Goal: Task Accomplishment & Management: Manage account settings

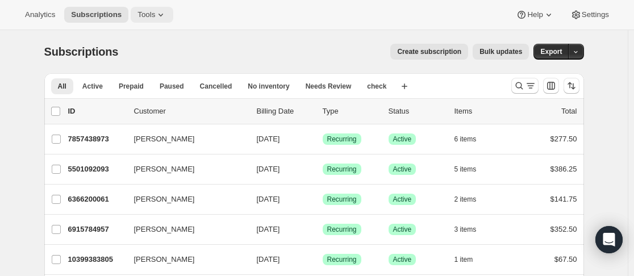
click at [155, 11] on icon at bounding box center [160, 14] width 11 height 11
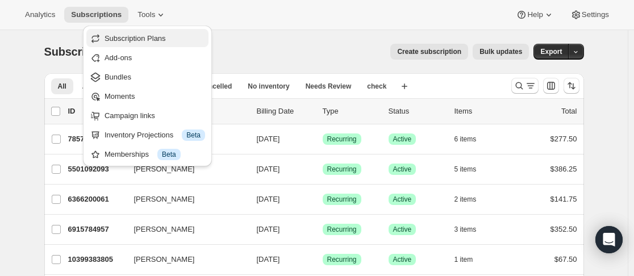
click at [149, 32] on button "Subscription Plans" at bounding box center [147, 38] width 122 height 18
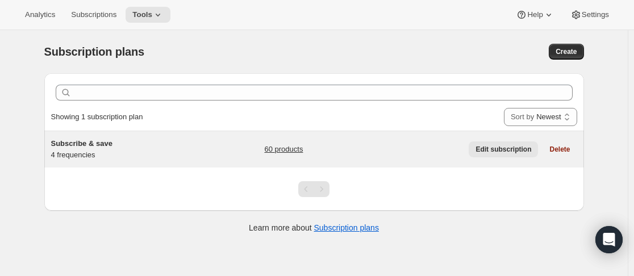
click at [497, 149] on span "Edit subscription" at bounding box center [503, 149] width 56 height 9
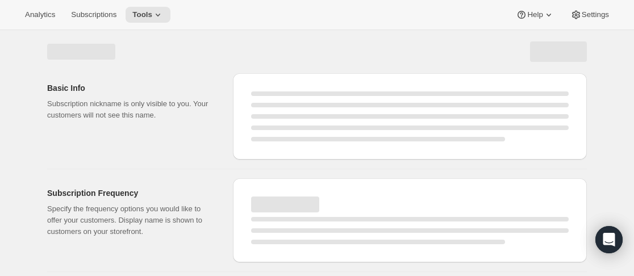
select select "WEEK"
select select "MONTH"
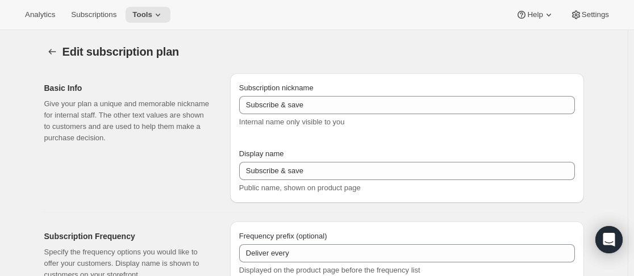
checkbox input "true"
type input "Subscribe & Save 25%"
type input "12"
select select "MONTH"
type input "12 Months"
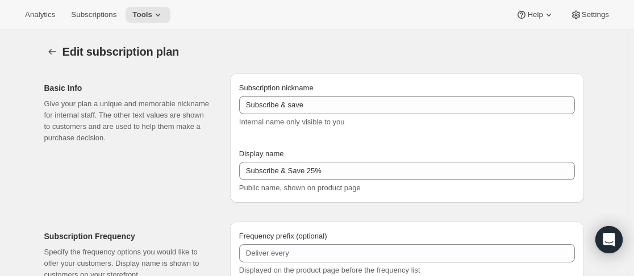
type input "6"
type input "6 Months"
type input "25"
select select "MONTH"
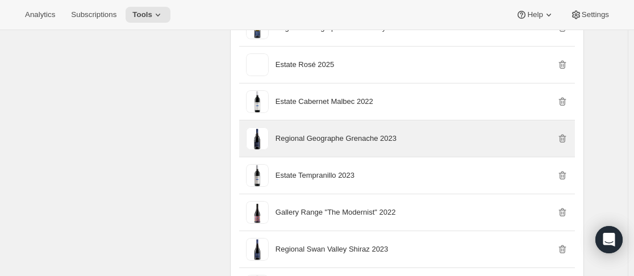
scroll to position [1817, 0]
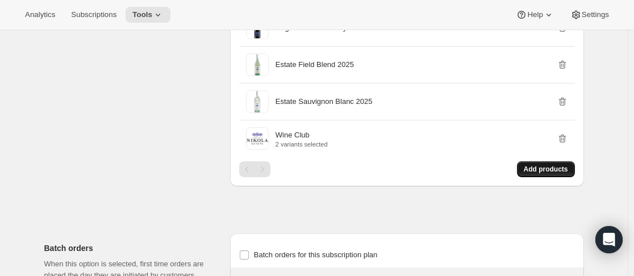
click at [545, 170] on span "Add products" at bounding box center [546, 169] width 44 height 9
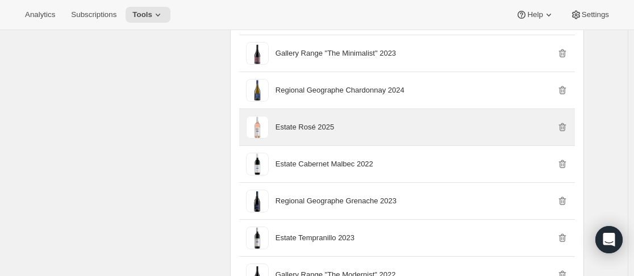
scroll to position [1476, 0]
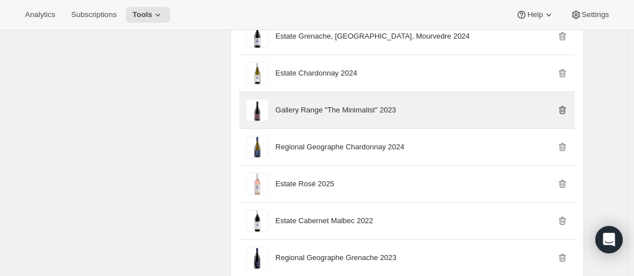
click at [566, 110] on icon "button" at bounding box center [561, 109] width 11 height 11
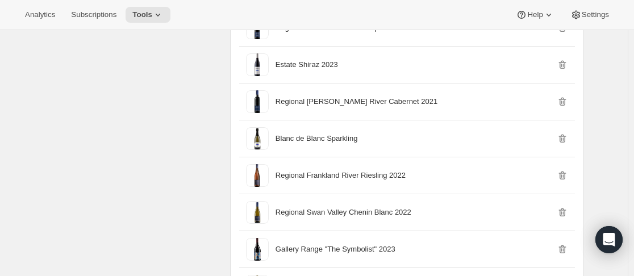
scroll to position [1022, 0]
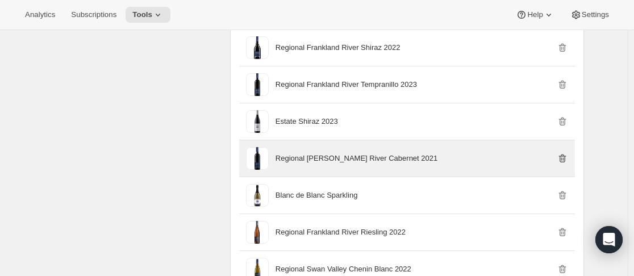
click at [562, 157] on icon "button" at bounding box center [561, 158] width 11 height 11
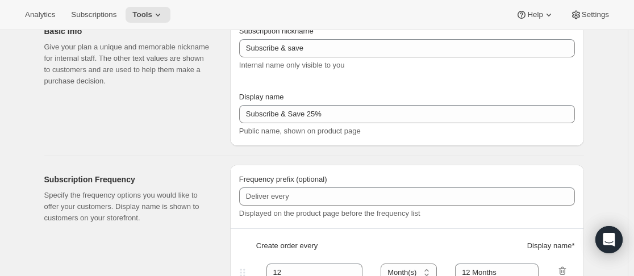
scroll to position [0, 0]
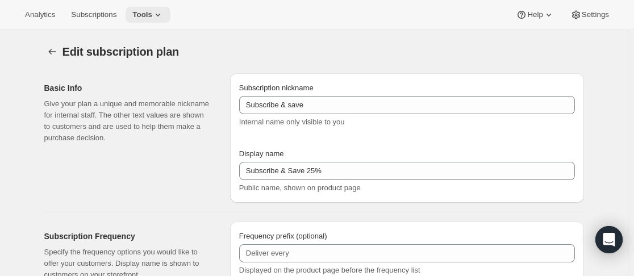
click at [152, 12] on icon at bounding box center [157, 14] width 11 height 11
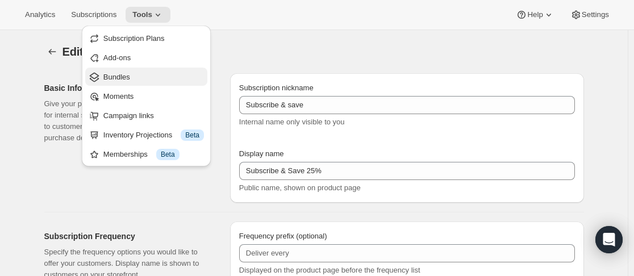
click at [139, 82] on span "Bundles" at bounding box center [153, 77] width 101 height 11
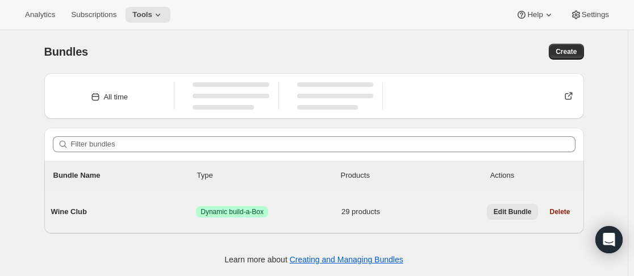
click at [517, 218] on button "Edit Bundle" at bounding box center [513, 212] width 52 height 16
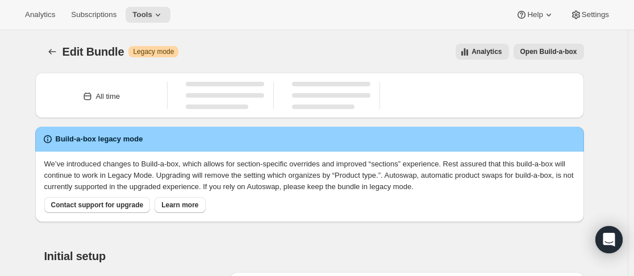
type input "Wine Club"
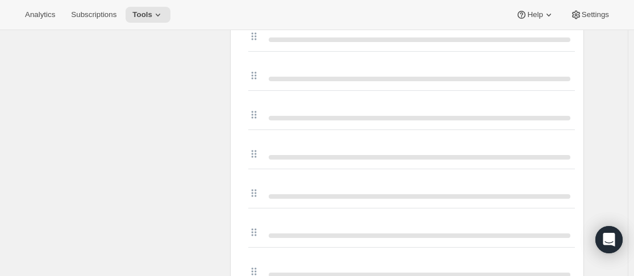
scroll to position [1140, 0]
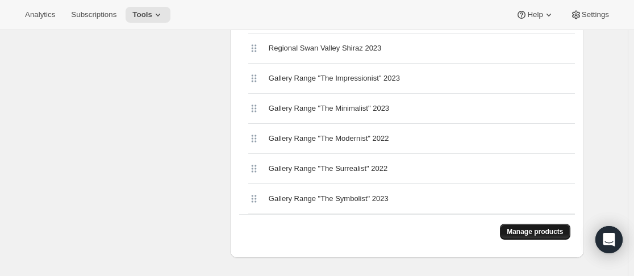
click at [530, 227] on span "Manage products" at bounding box center [534, 231] width 56 height 9
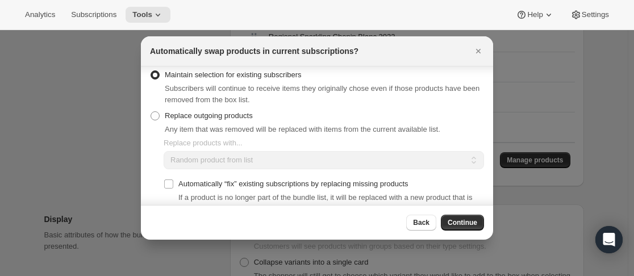
scroll to position [0, 0]
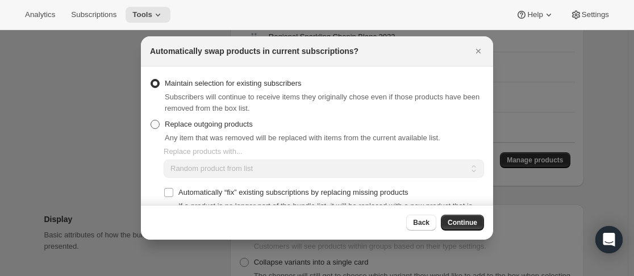
click at [221, 123] on span "Replace outgoing products" at bounding box center [209, 124] width 88 height 9
click at [151, 120] on input "Replace outgoing products" at bounding box center [150, 120] width 1 height 1
radio input "true"
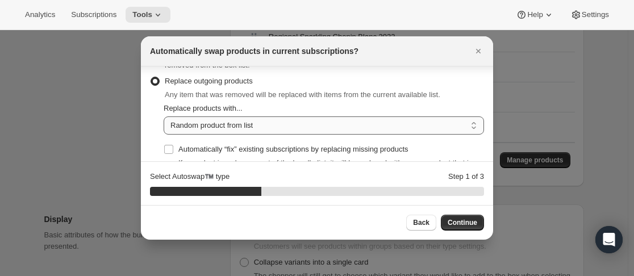
scroll to position [57, 0]
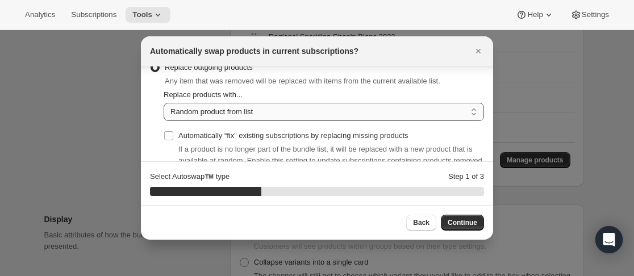
click at [248, 112] on select "Random product from list Matching product type Select specific replacements" at bounding box center [324, 112] width 320 height 18
select select "selection"
click at [164, 103] on select "Random product from list Matching product type Select specific replacements" at bounding box center [324, 112] width 320 height 18
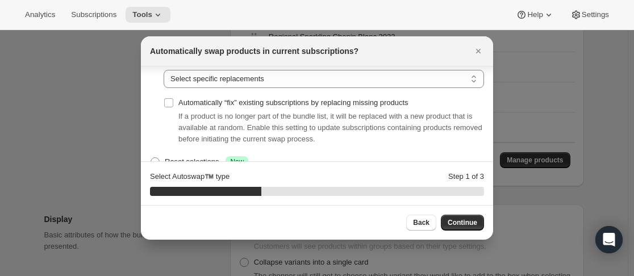
scroll to position [76, 0]
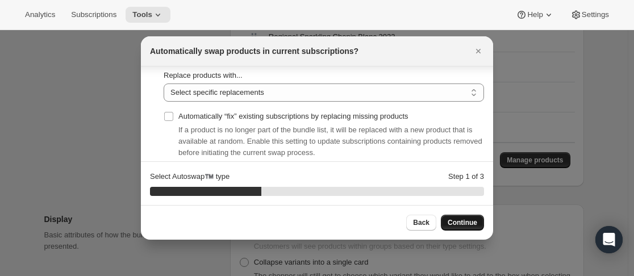
click at [461, 220] on span "Continue" at bounding box center [462, 222] width 30 height 9
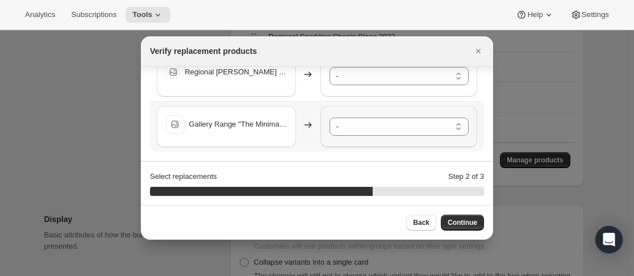
scroll to position [0, 0]
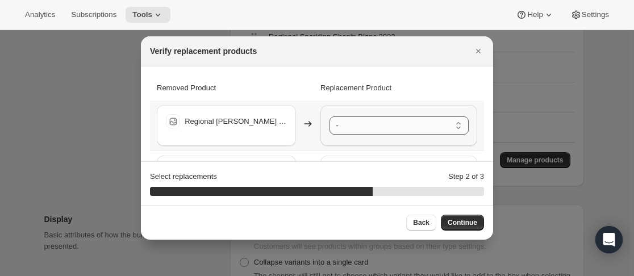
click at [392, 125] on select "- Blanc de Blanc Sparkling - Default Title Estate Cabernet Malbec 2022 - Defaul…" at bounding box center [398, 125] width 139 height 18
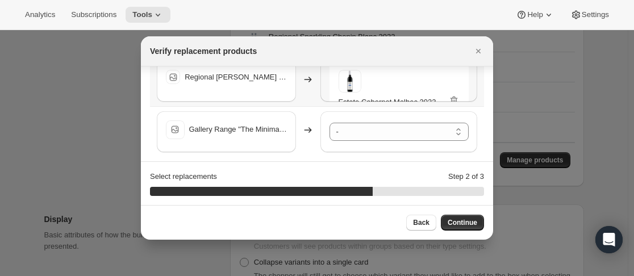
scroll to position [49, 0]
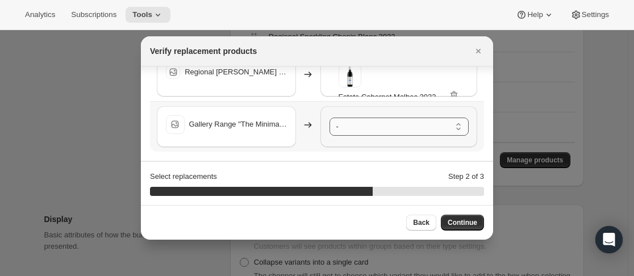
click at [366, 127] on select "- Blanc de Blanc Sparkling - Default Title Estate Cabernet Malbec 2022 - Defaul…" at bounding box center [398, 127] width 139 height 18
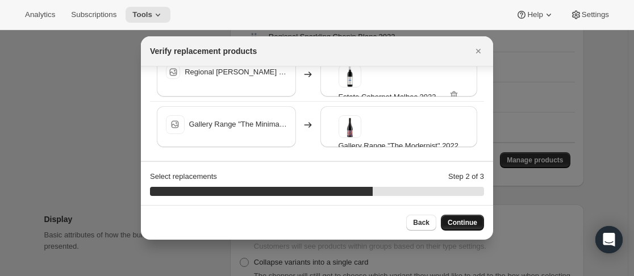
click at [471, 223] on span "Continue" at bounding box center [462, 222] width 30 height 9
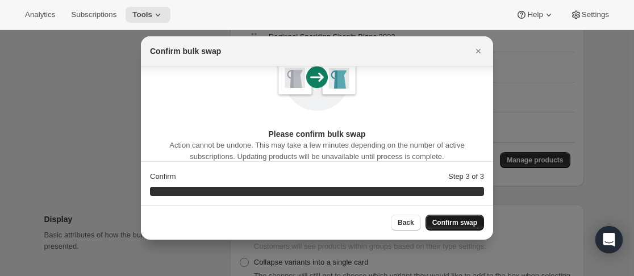
click at [467, 224] on span "Confirm swap" at bounding box center [454, 222] width 45 height 9
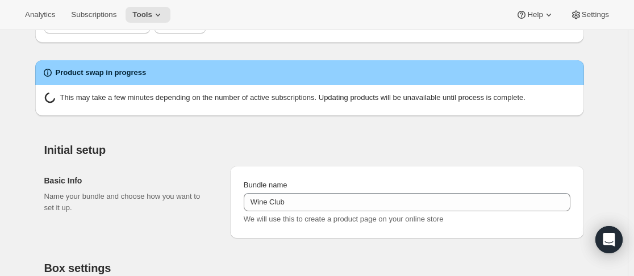
scroll to position [191, 0]
